Goal: Transaction & Acquisition: Purchase product/service

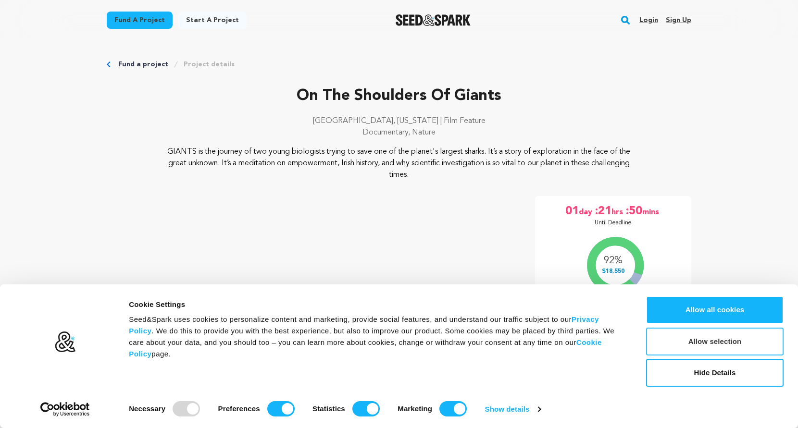
click at [706, 344] on button "Allow selection" at bounding box center [714, 342] width 137 height 28
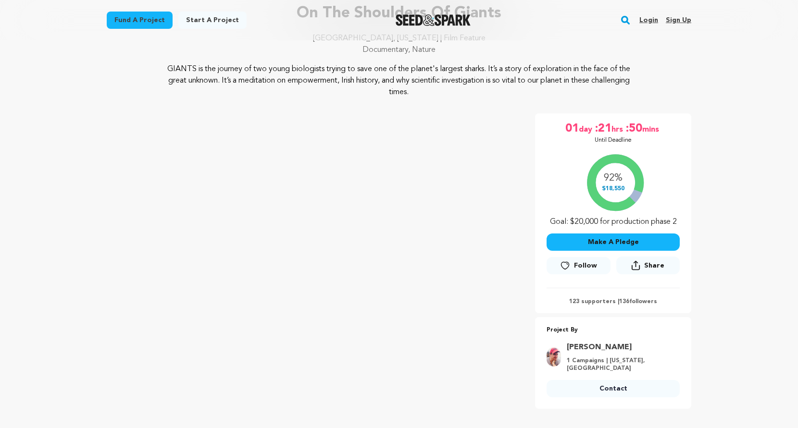
scroll to position [111, 0]
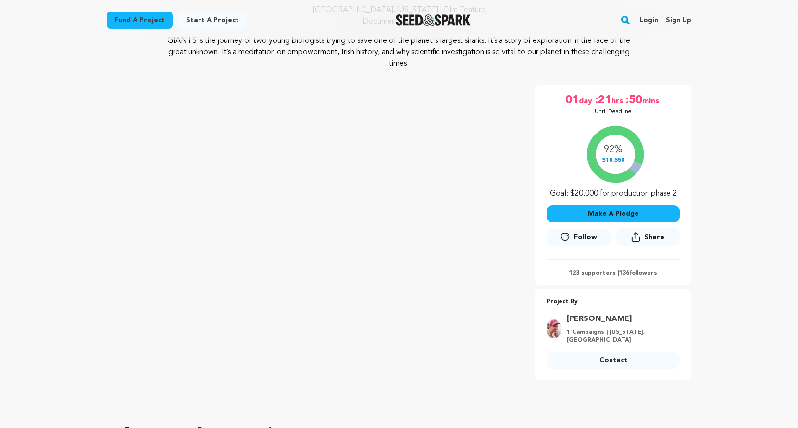
click at [630, 215] on button "Make A Pledge" at bounding box center [612, 213] width 133 height 17
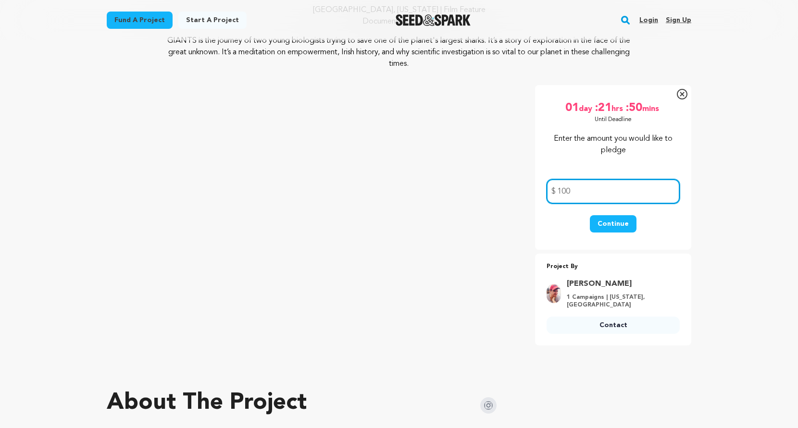
type input "100"
click at [606, 221] on button "Continue" at bounding box center [613, 223] width 47 height 17
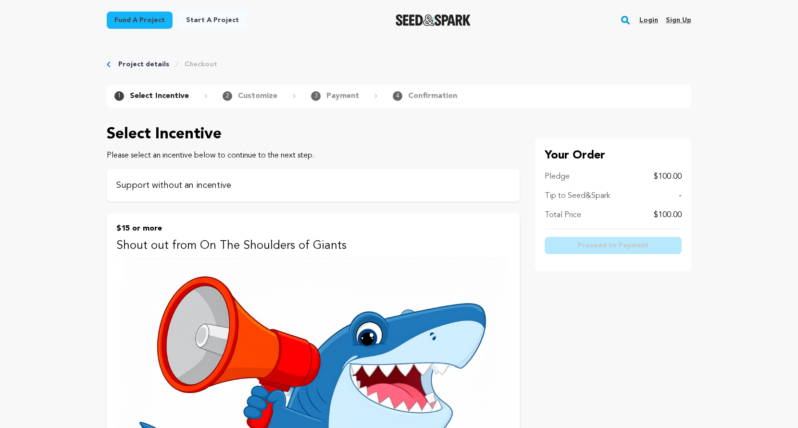
click at [224, 189] on p "Support without an incentive" at bounding box center [313, 185] width 394 height 13
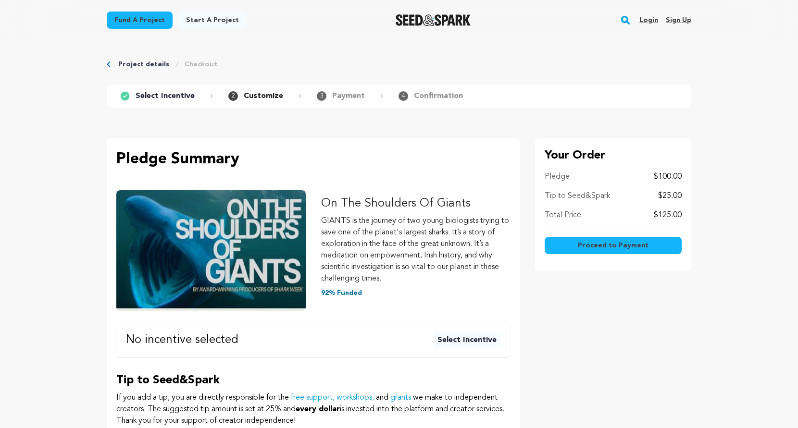
click at [126, 66] on link "Project details" at bounding box center [143, 65] width 51 height 10
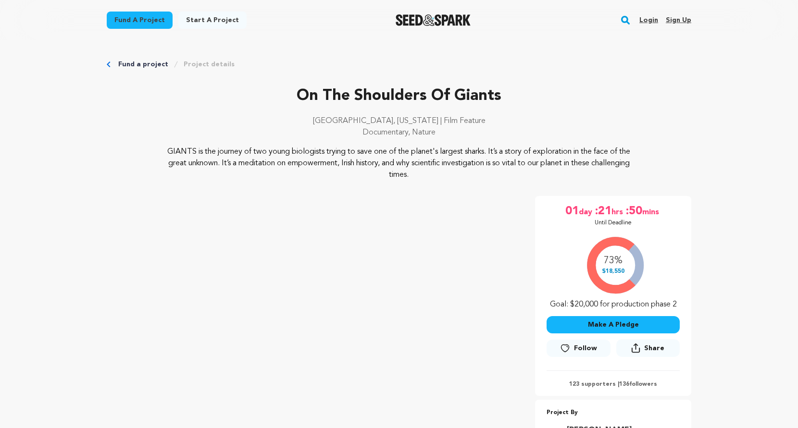
click at [591, 321] on button "Make A Pledge" at bounding box center [612, 324] width 133 height 17
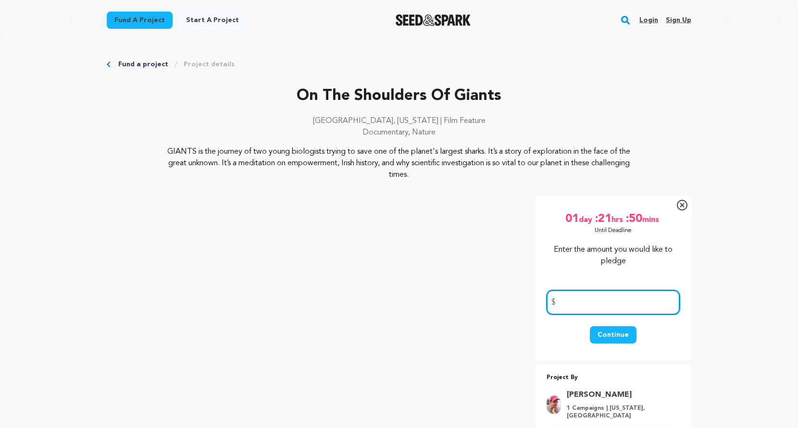
click at [583, 303] on input "number" at bounding box center [612, 302] width 133 height 25
type input "100"
click at [623, 333] on button "Continue" at bounding box center [613, 334] width 47 height 17
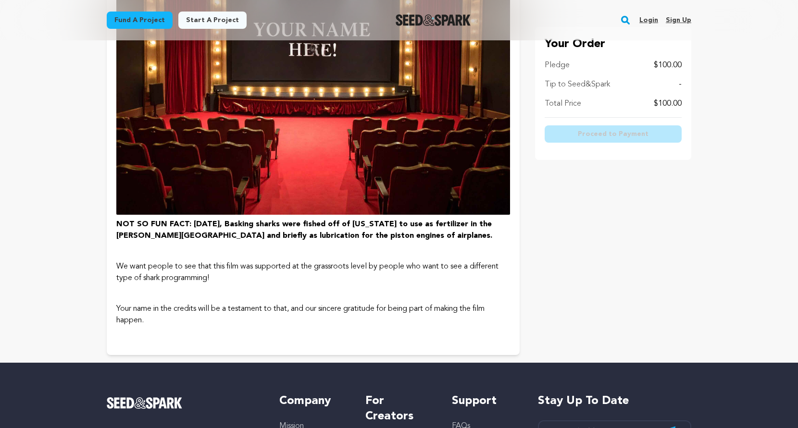
scroll to position [2154, 0]
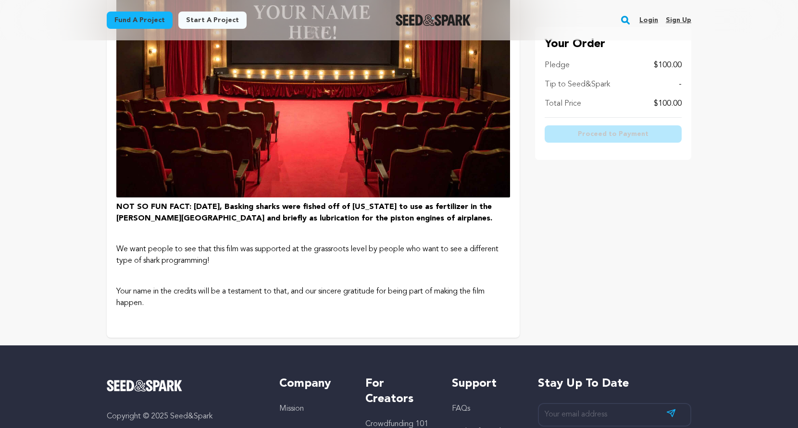
click at [224, 156] on img at bounding box center [313, 44] width 394 height 306
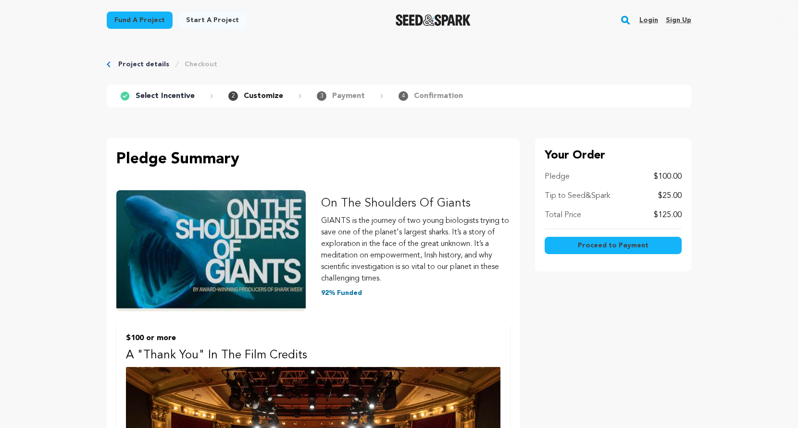
click at [606, 242] on span "Proceed to Payment" at bounding box center [613, 246] width 71 height 10
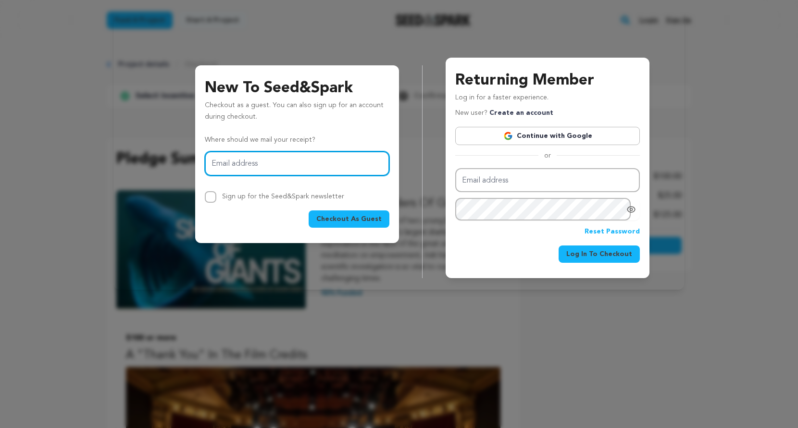
click at [295, 164] on input "Email address" at bounding box center [297, 163] width 185 height 25
type input "[EMAIL_ADDRESS][DOMAIN_NAME]"
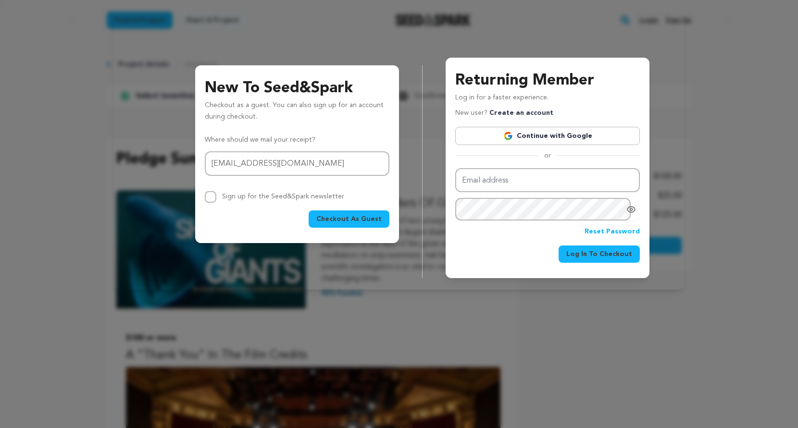
click at [353, 219] on span "Checkout As Guest" at bounding box center [348, 219] width 65 height 10
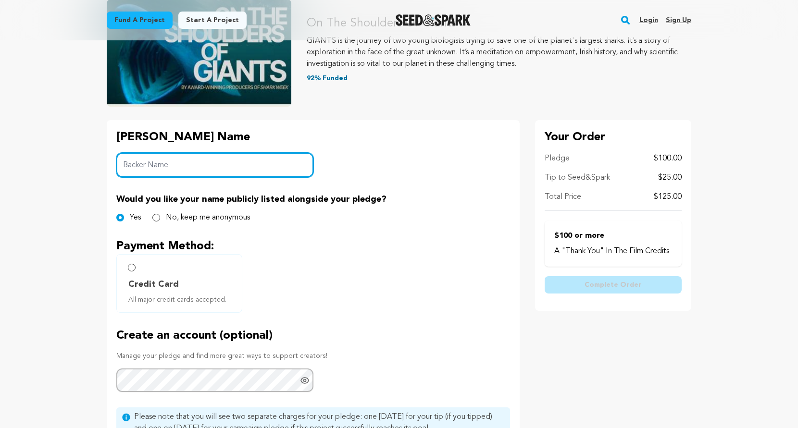
scroll to position [178, 0]
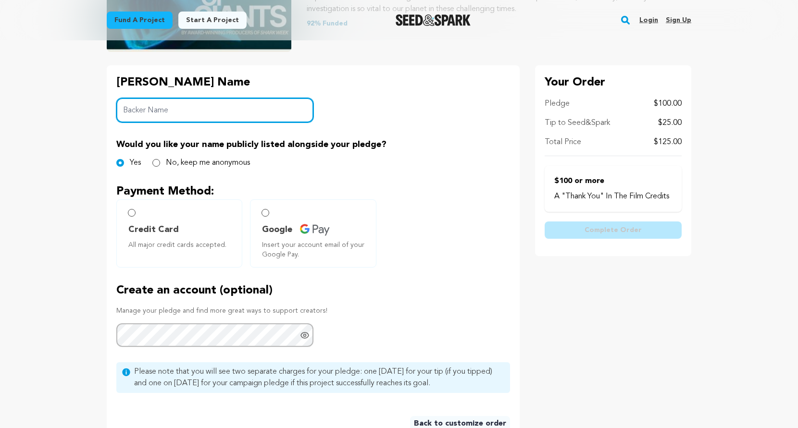
click at [184, 107] on input "Backer Name" at bounding box center [214, 110] width 197 height 25
click at [152, 110] on input "Todd E Wendel" at bounding box center [214, 110] width 197 height 25
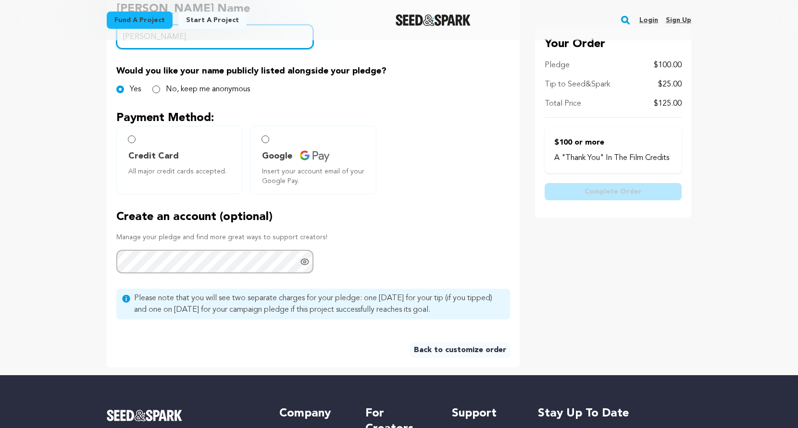
scroll to position [254, 0]
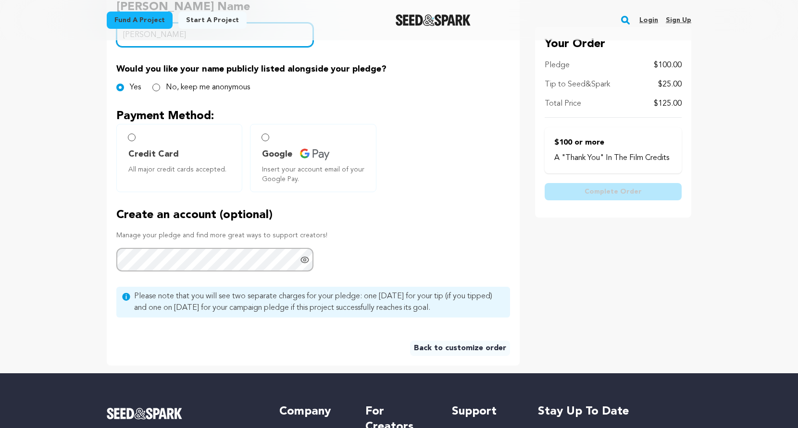
type input "Todd Wendel"
click at [135, 152] on span "Credit Card" at bounding box center [153, 154] width 50 height 13
radio input "true"
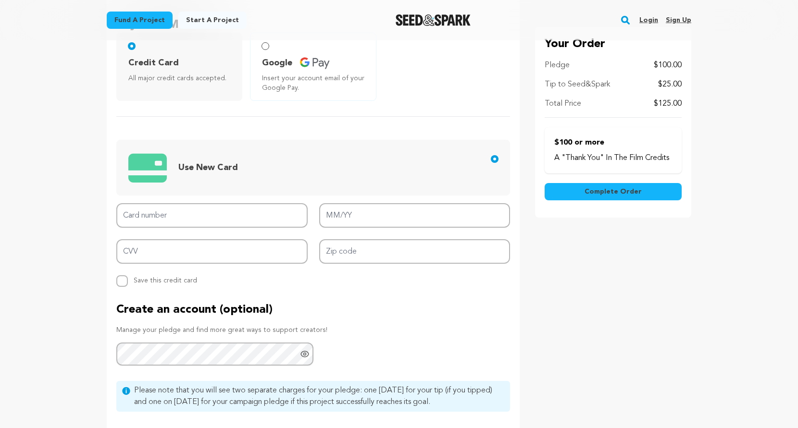
scroll to position [346, 0]
click at [163, 214] on input "Card number" at bounding box center [211, 215] width 191 height 25
type input "4574 3102 0714 8868"
type input "05/29"
type input "915"
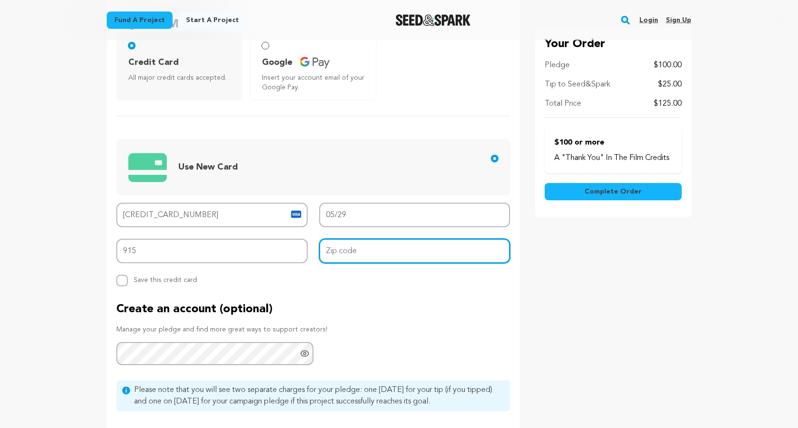
click at [365, 257] on input "Zip code" at bounding box center [414, 251] width 191 height 25
type input "20024"
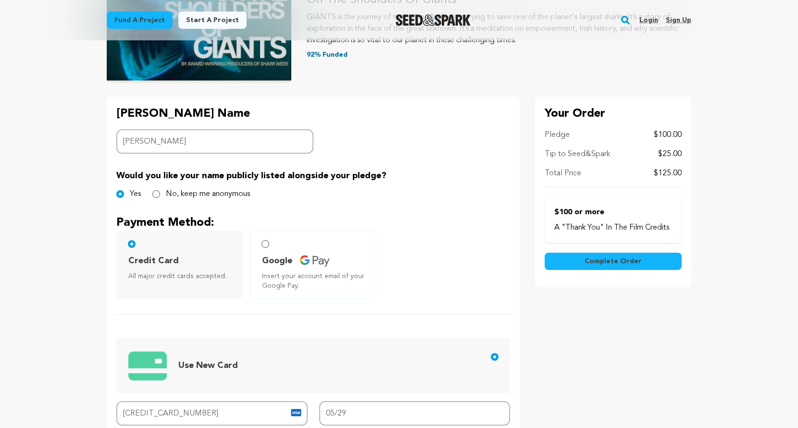
scroll to position [153, 0]
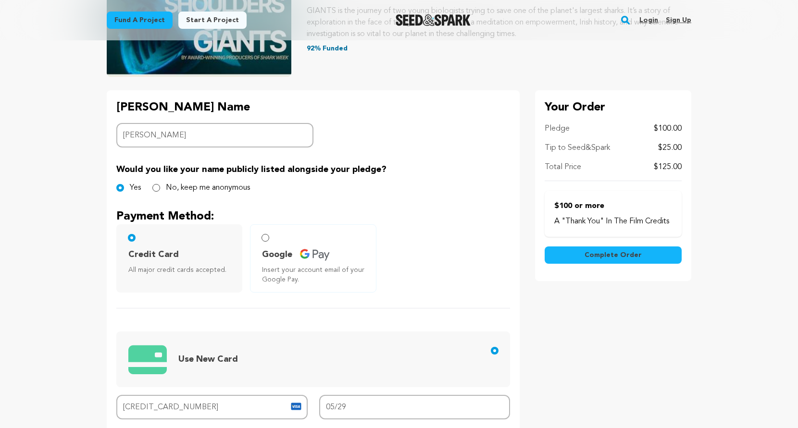
click at [602, 255] on span "Complete Order" at bounding box center [612, 255] width 57 height 10
